Goal: Navigation & Orientation: Find specific page/section

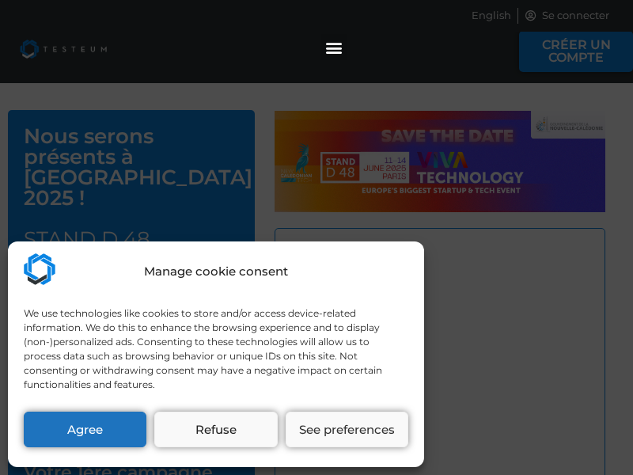
select select "US"
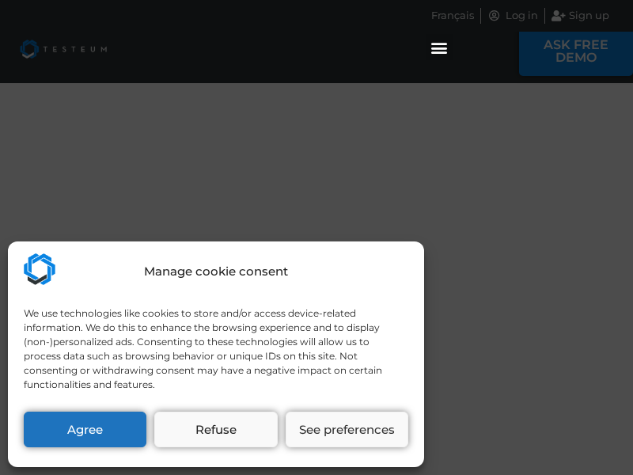
select select "US"
